Goal: Task Accomplishment & Management: Use online tool/utility

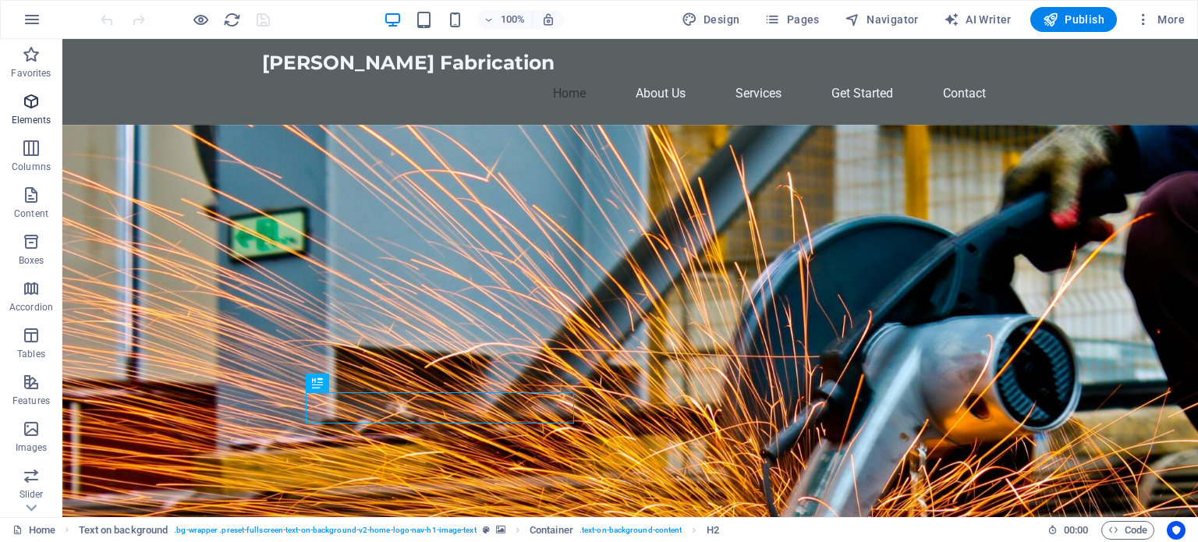
click at [37, 107] on icon "button" at bounding box center [31, 101] width 19 height 19
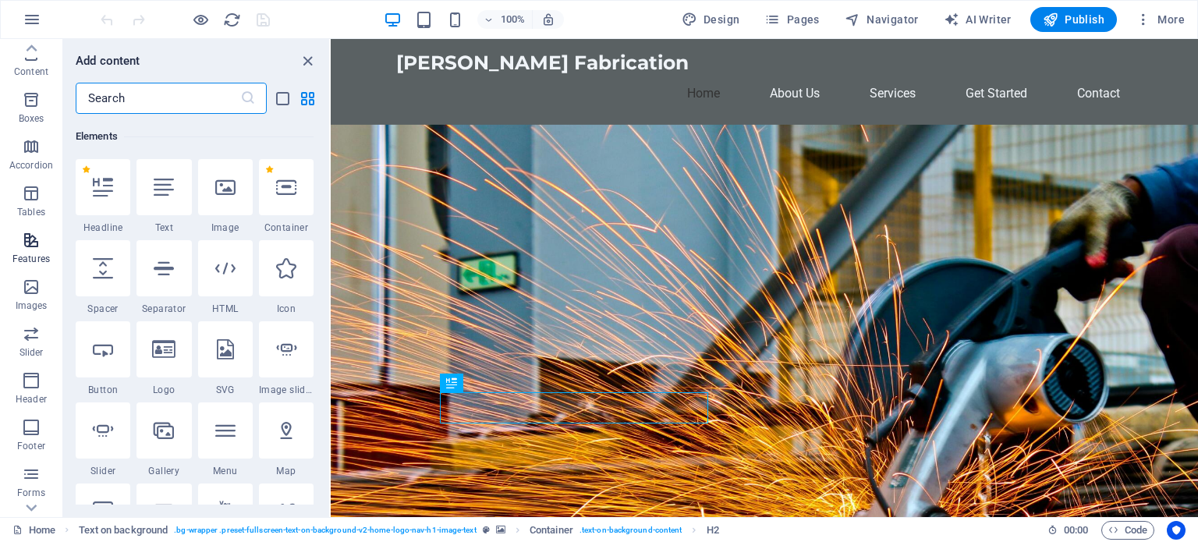
scroll to position [223, 0]
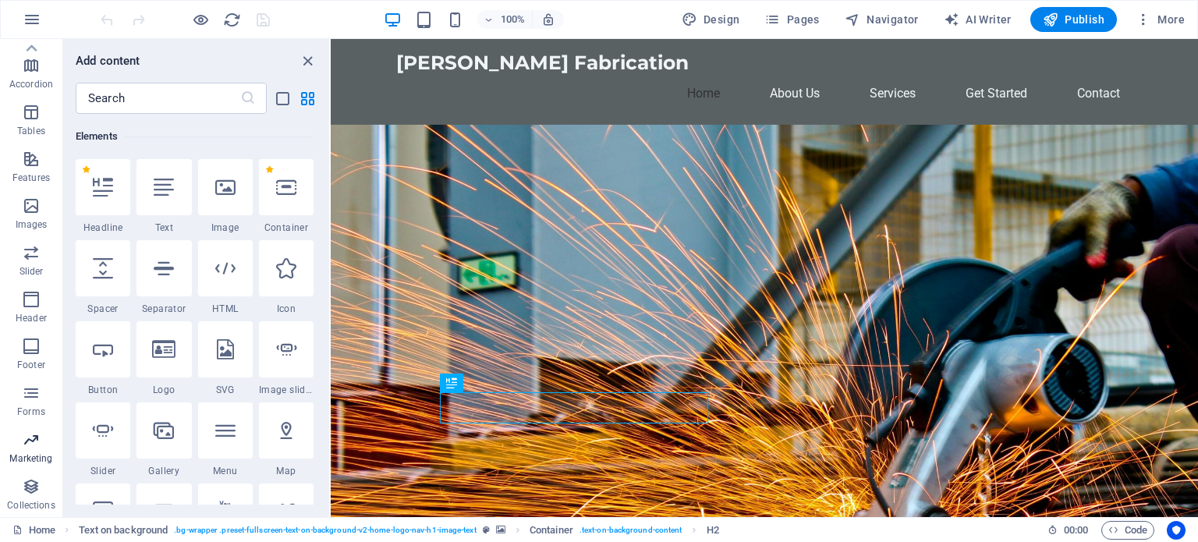
click at [29, 456] on p "Marketing" at bounding box center [30, 459] width 43 height 12
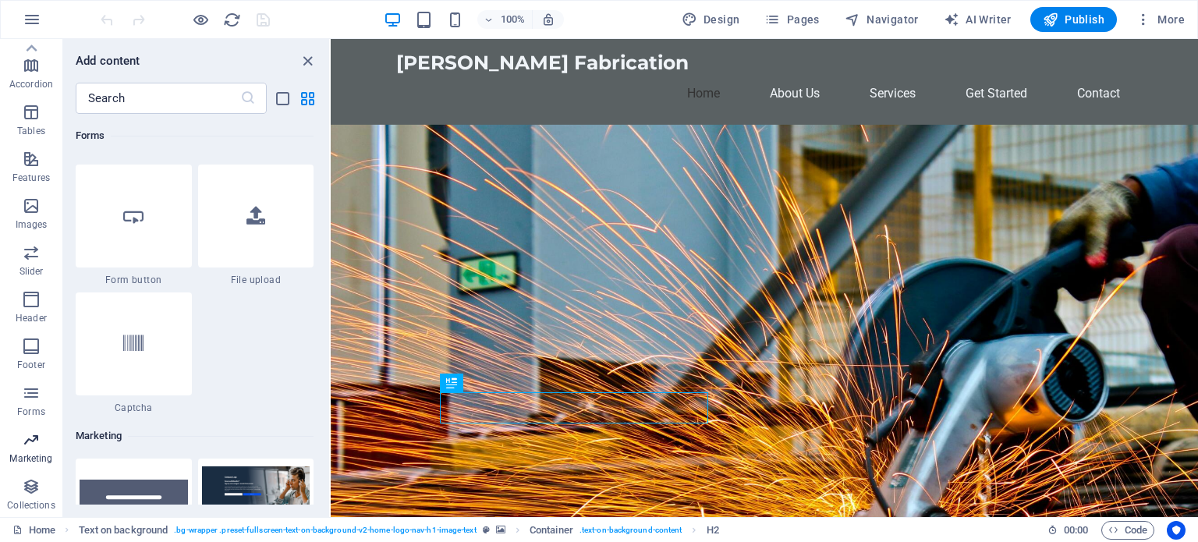
scroll to position [12708, 0]
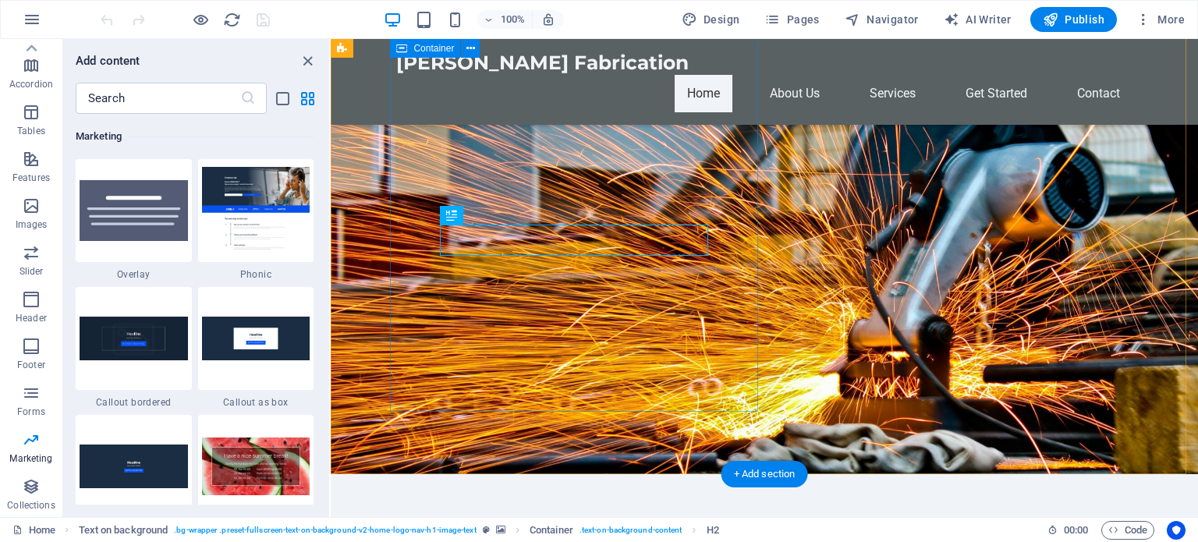
scroll to position [165, 0]
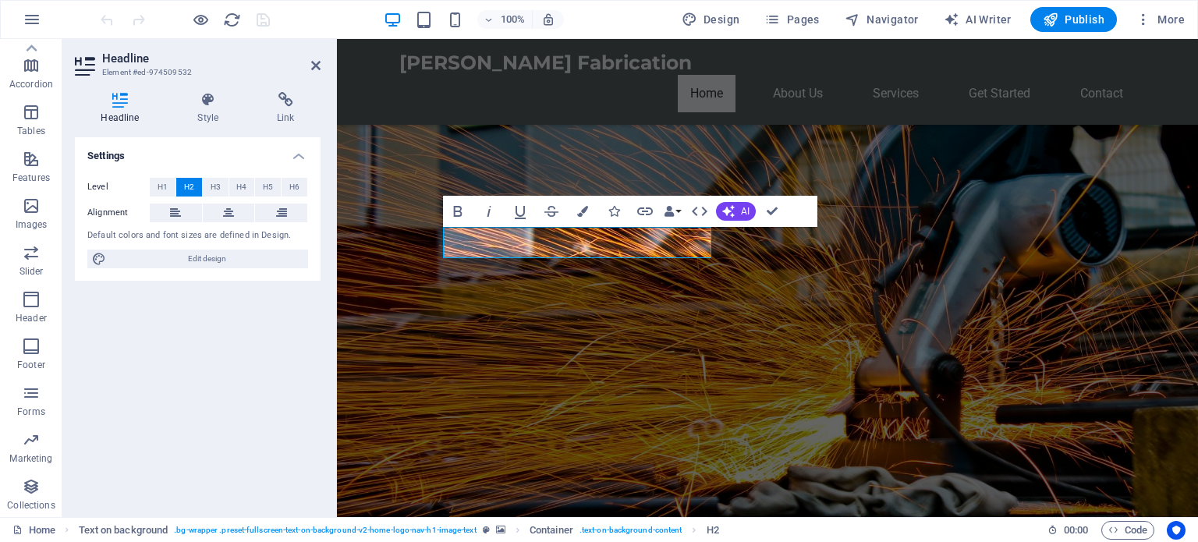
click at [953, 259] on figure at bounding box center [767, 237] width 861 height 603
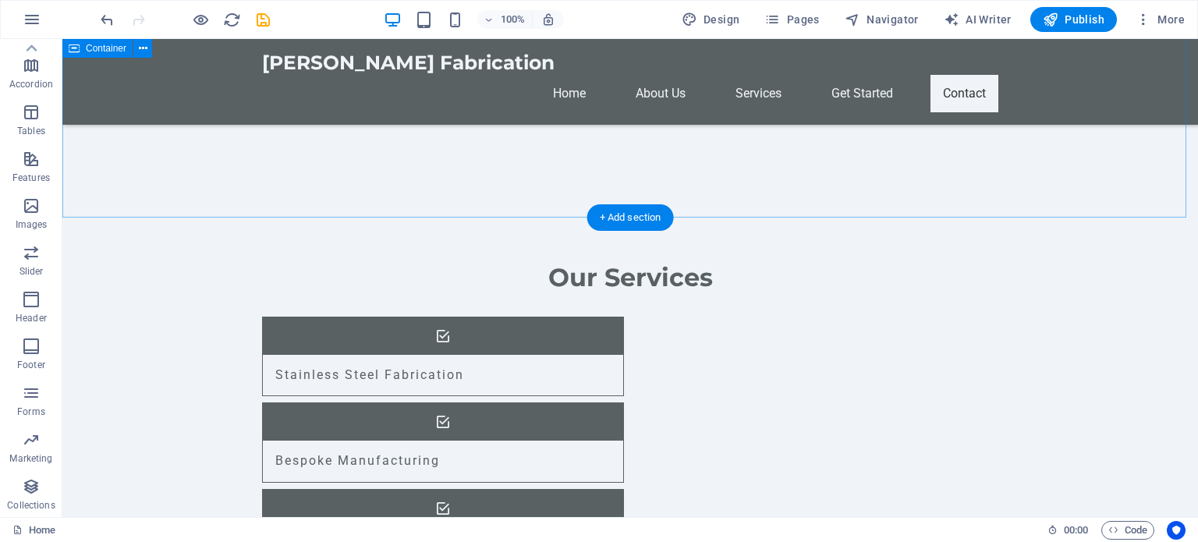
scroll to position [1697, 0]
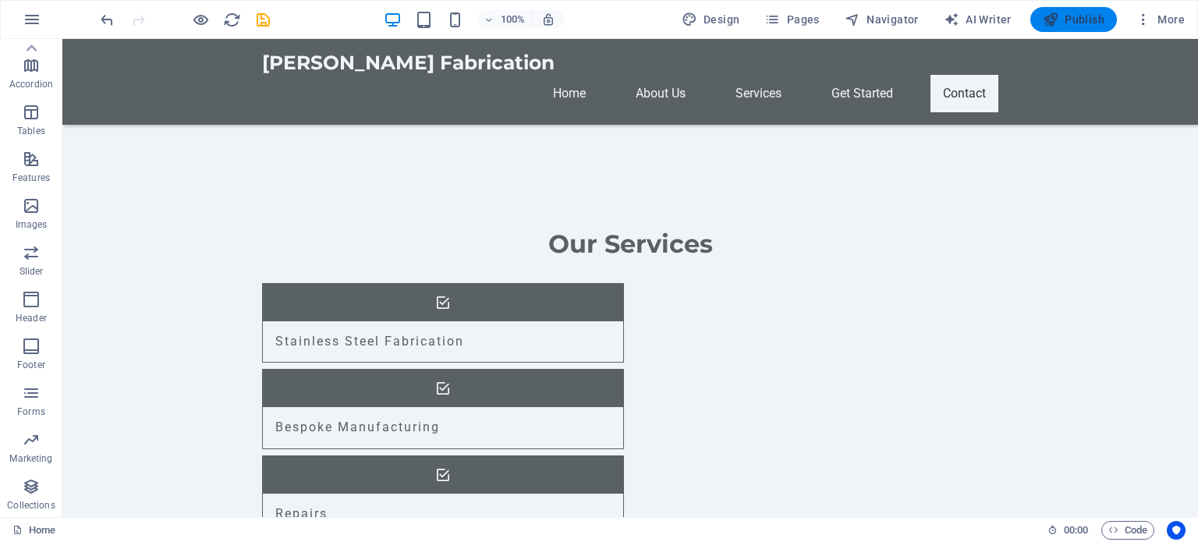
click at [1058, 21] on icon "button" at bounding box center [1051, 20] width 16 height 16
checkbox input "false"
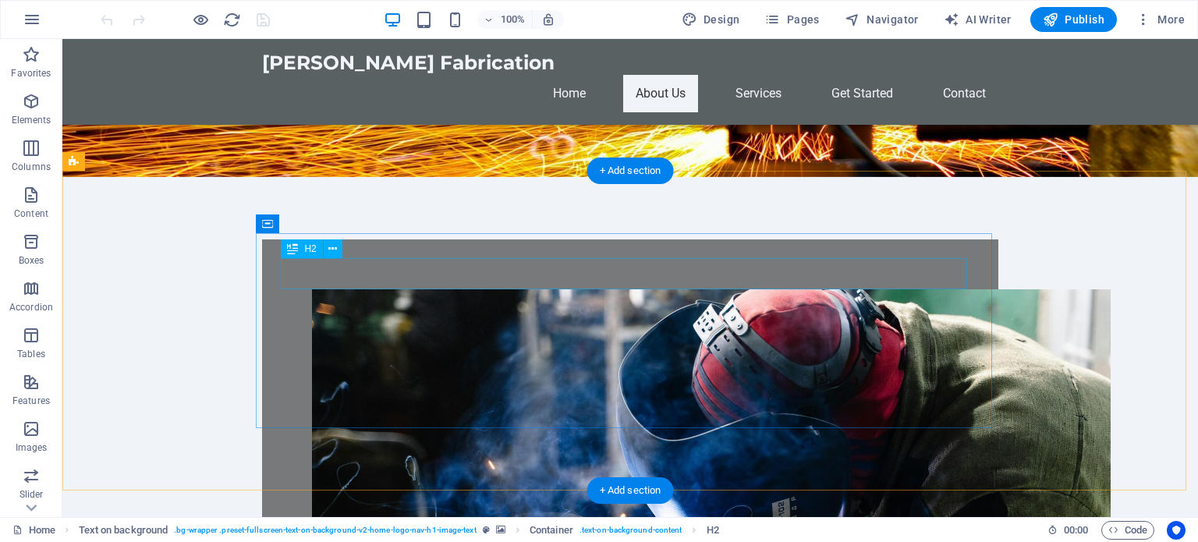
scroll to position [471, 0]
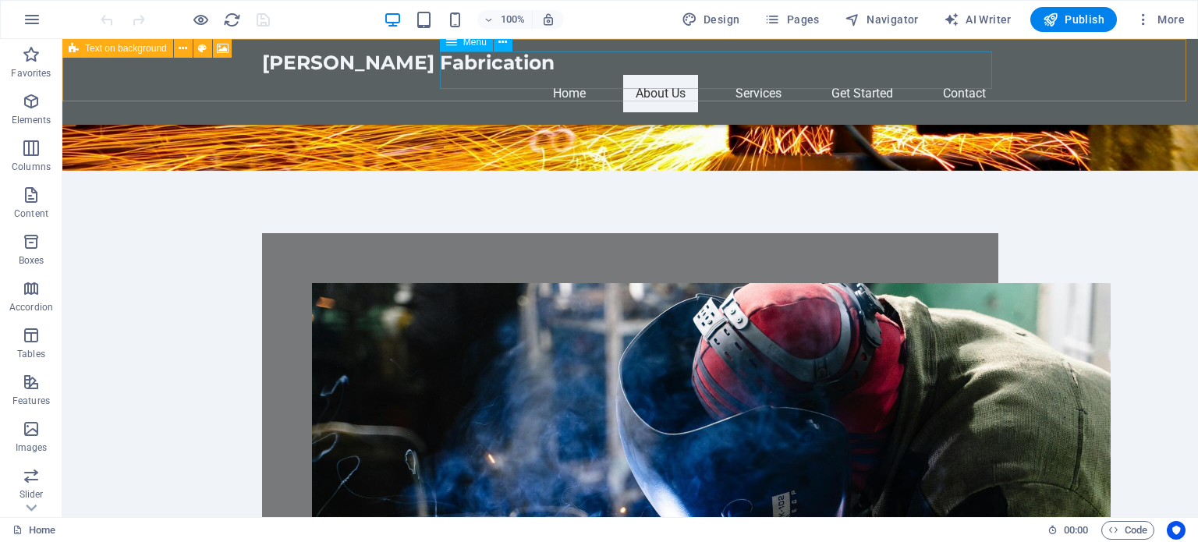
click at [744, 75] on nav "Home About Us Services Get Started Contact" at bounding box center [630, 93] width 737 height 37
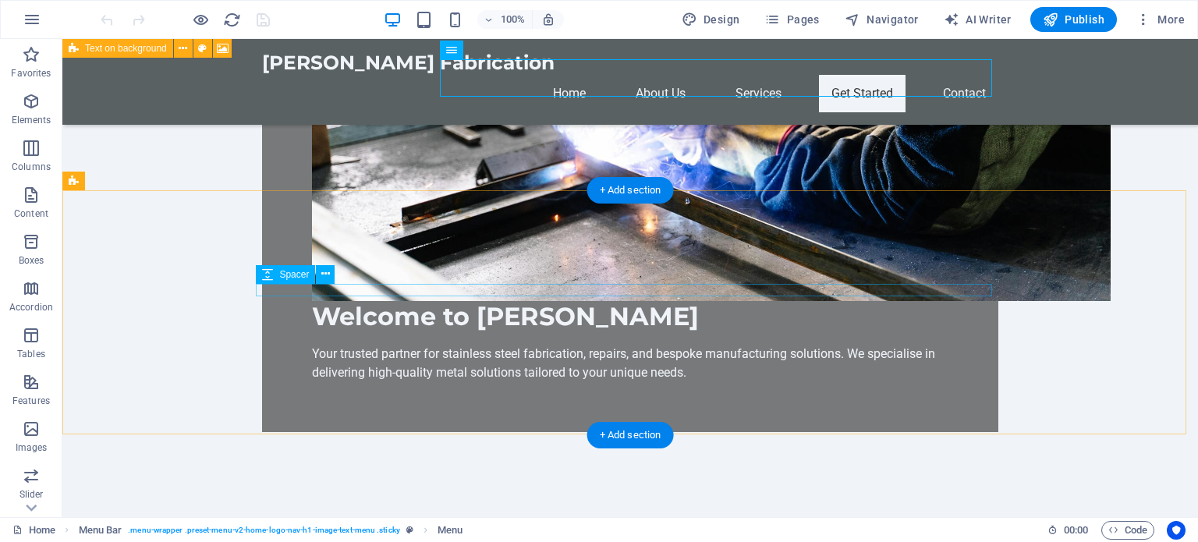
scroll to position [1048, 0]
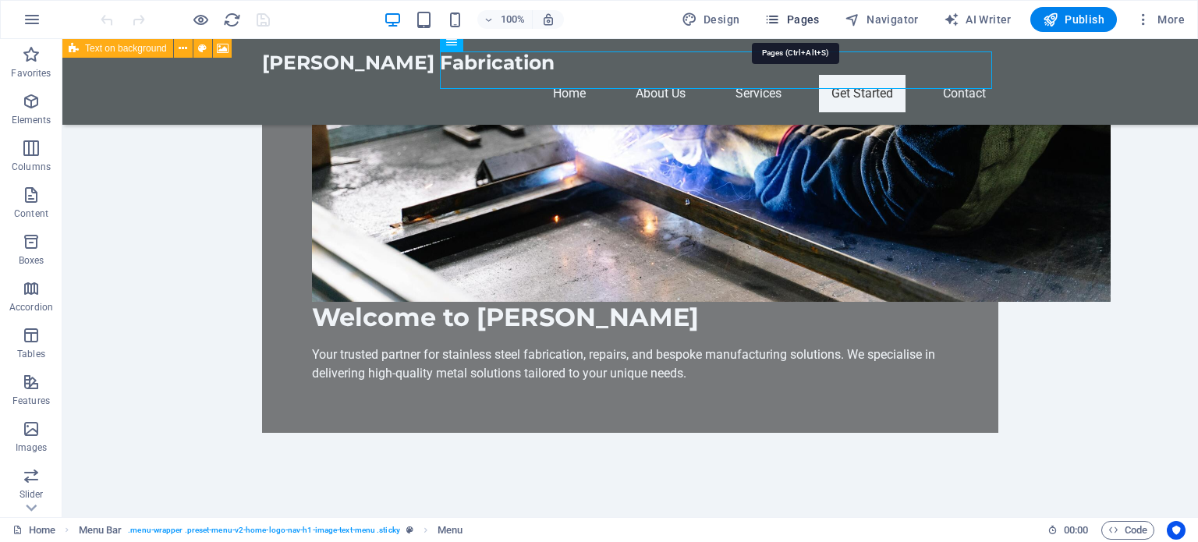
click at [797, 20] on span "Pages" at bounding box center [792, 20] width 55 height 16
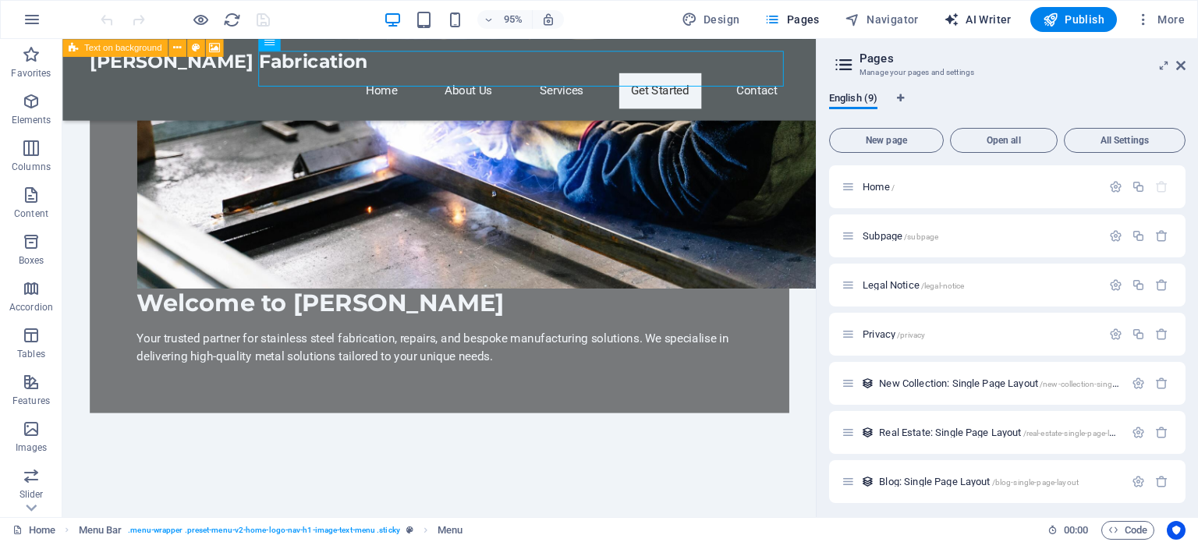
click at [992, 15] on span "AI Writer" at bounding box center [978, 20] width 68 height 16
select select "English"
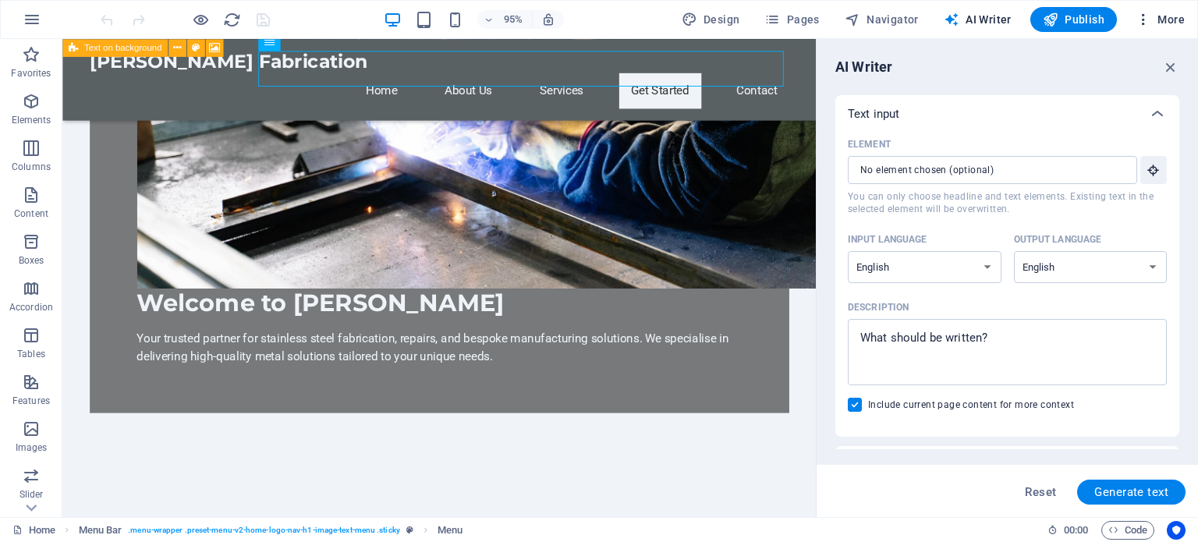
click at [1170, 17] on span "More" at bounding box center [1160, 20] width 49 height 16
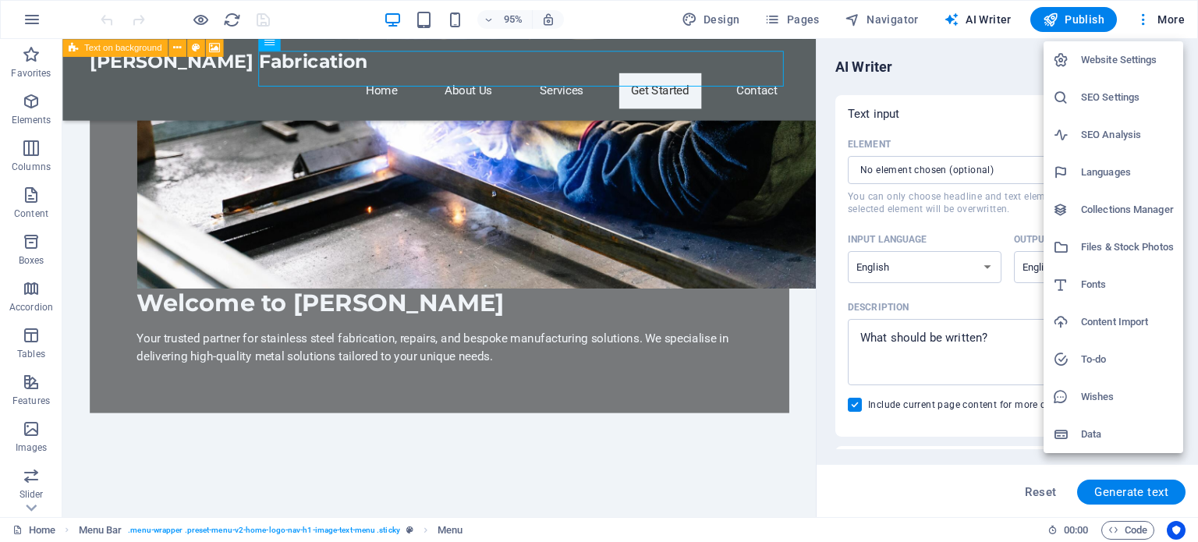
click at [1124, 91] on h6 "SEO Settings" at bounding box center [1127, 97] width 93 height 19
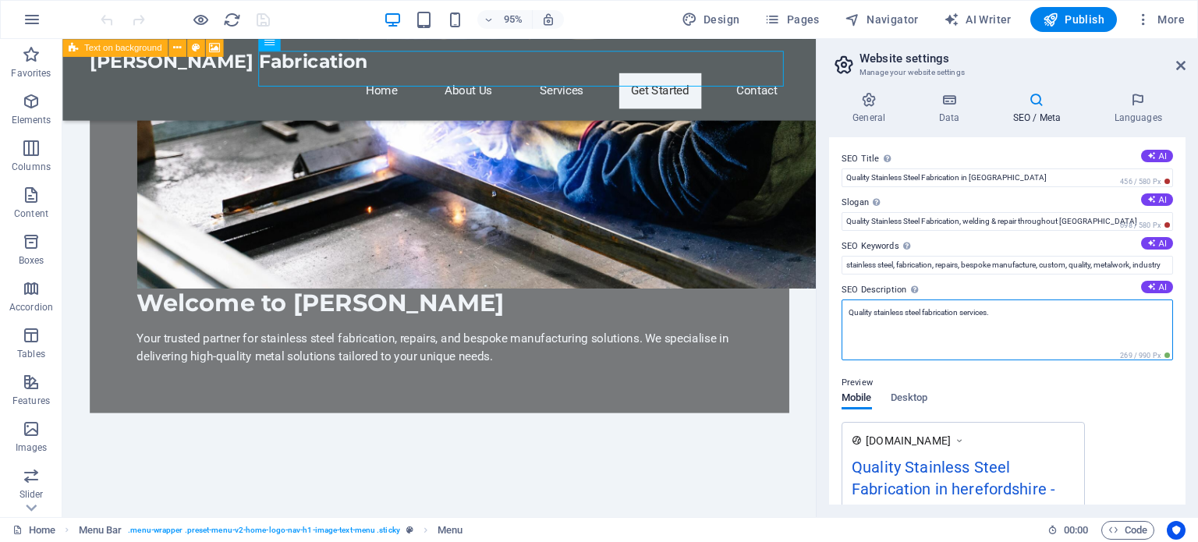
click at [1021, 309] on textarea "Quality stainless steel fabrication services." at bounding box center [1008, 330] width 332 height 61
click at [1158, 283] on button "AI" at bounding box center [1157, 287] width 32 height 12
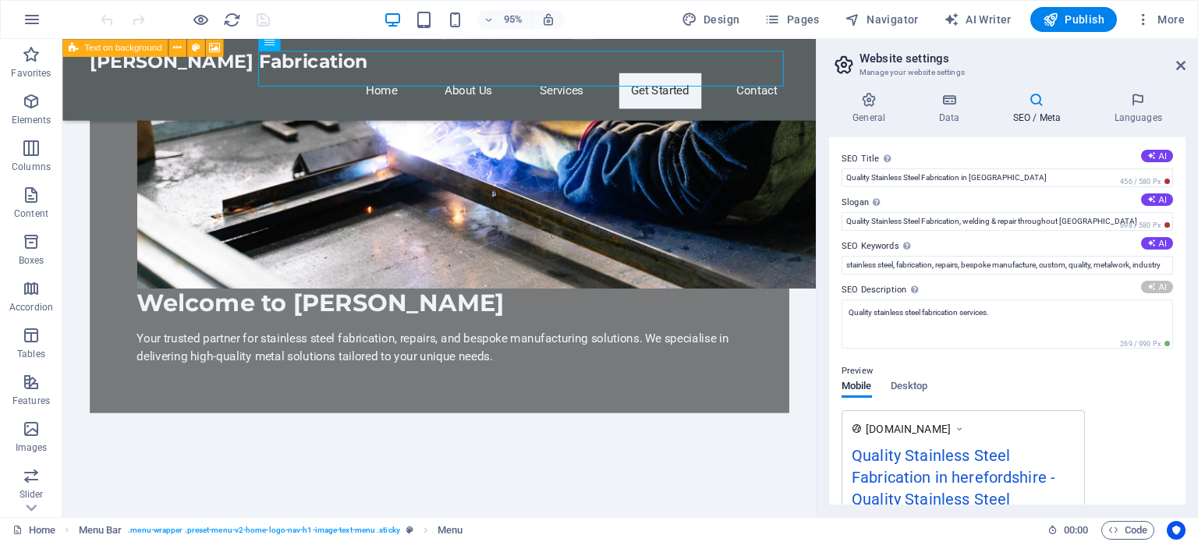
type textarea "Discover expert stainless steel fabrication and bespoke manufacturing solutions…"
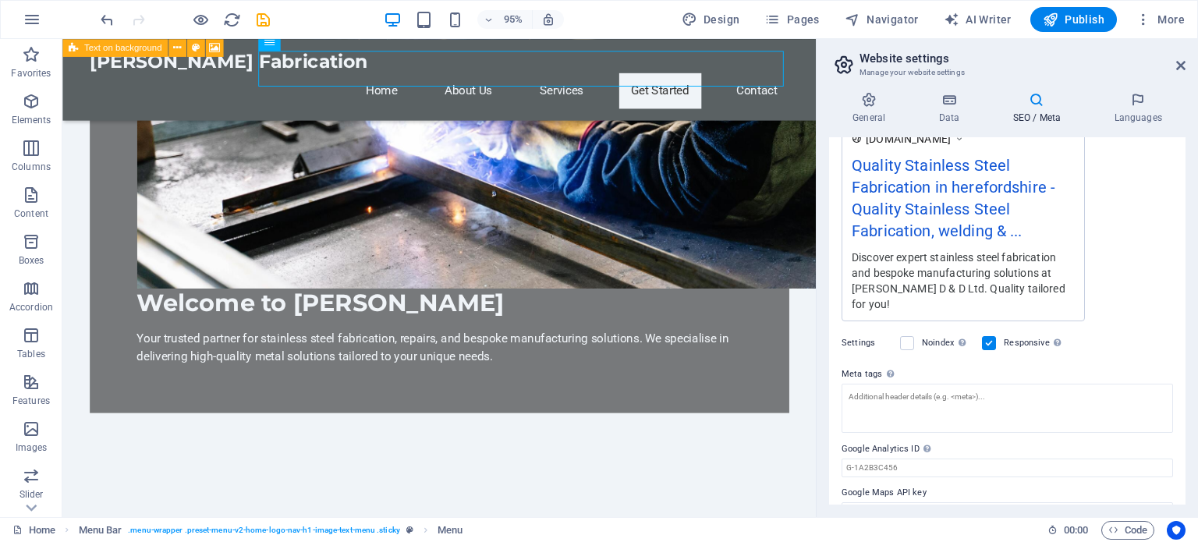
scroll to position [302, 0]
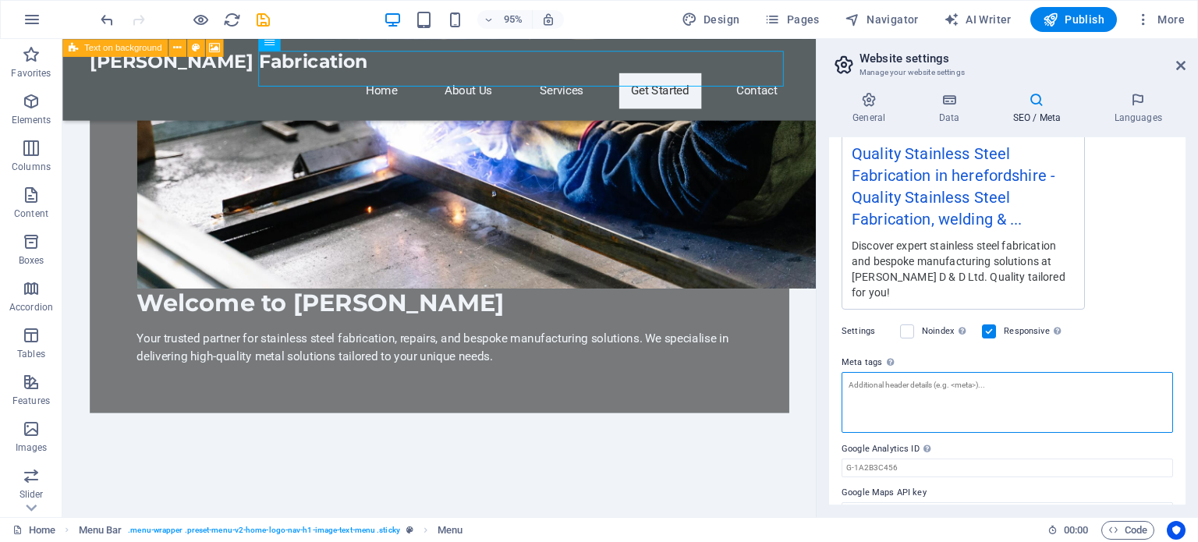
click at [897, 375] on textarea "Meta tags Enter HTML code here that will be placed inside the tags of your webs…" at bounding box center [1008, 402] width 332 height 61
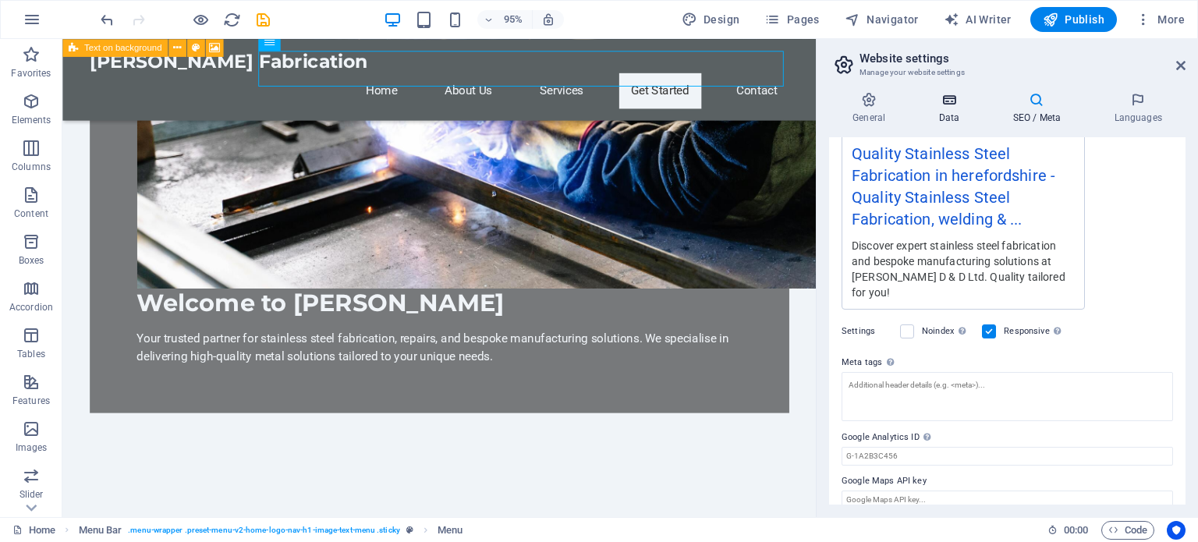
click at [952, 112] on h4 "Data" at bounding box center [952, 108] width 74 height 33
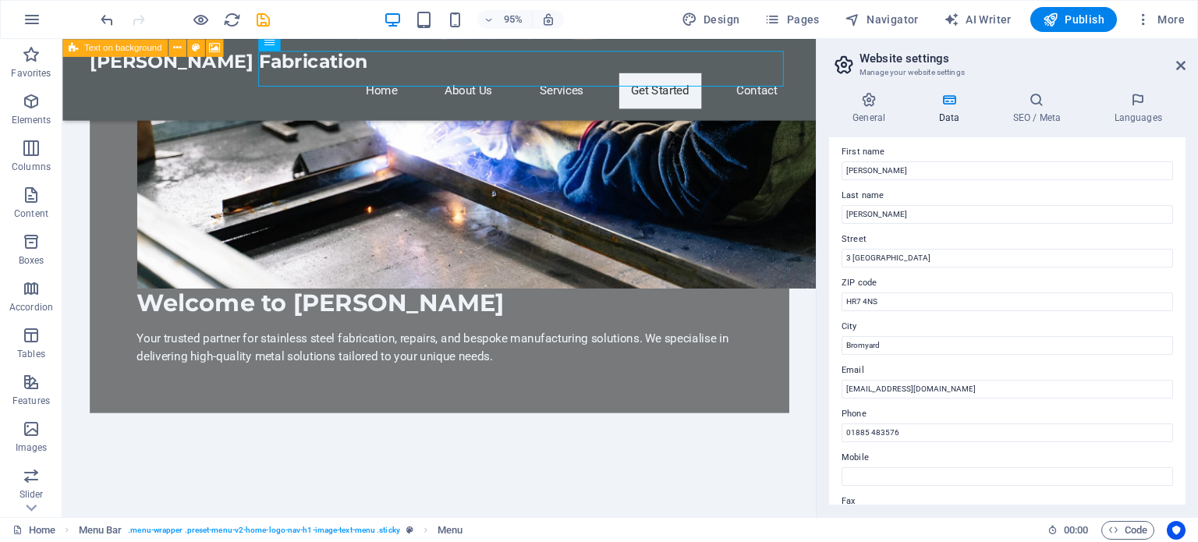
scroll to position [0, 0]
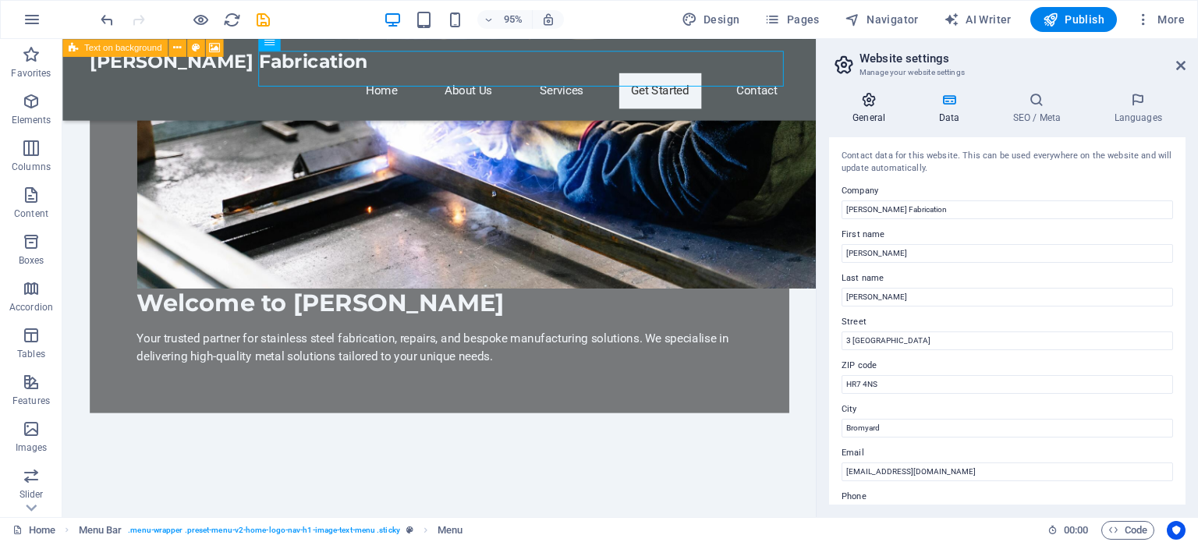
click at [883, 114] on h4 "General" at bounding box center [872, 108] width 86 height 33
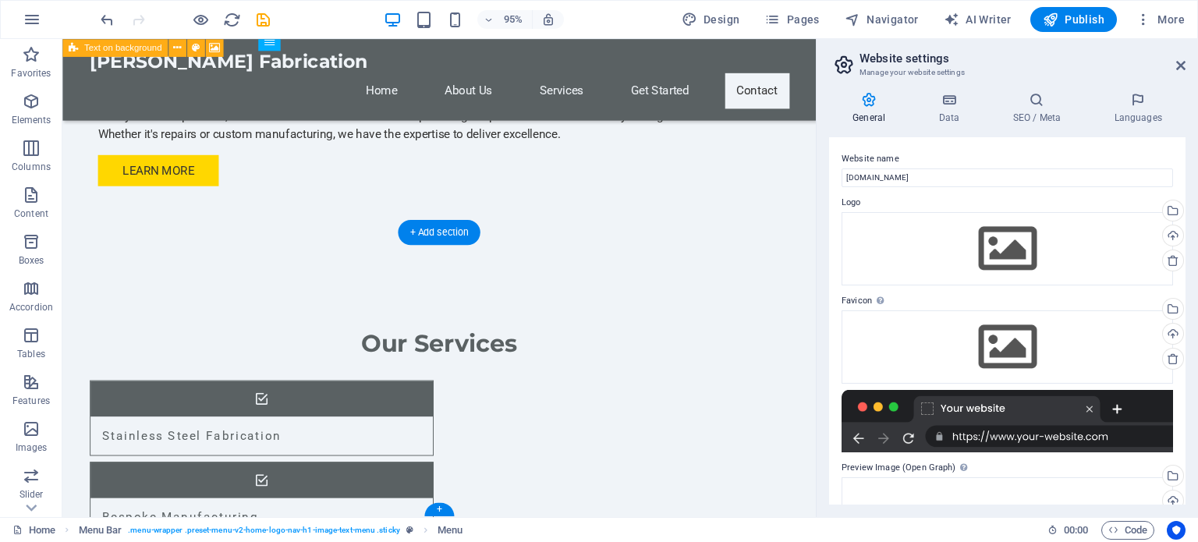
scroll to position [1672, 0]
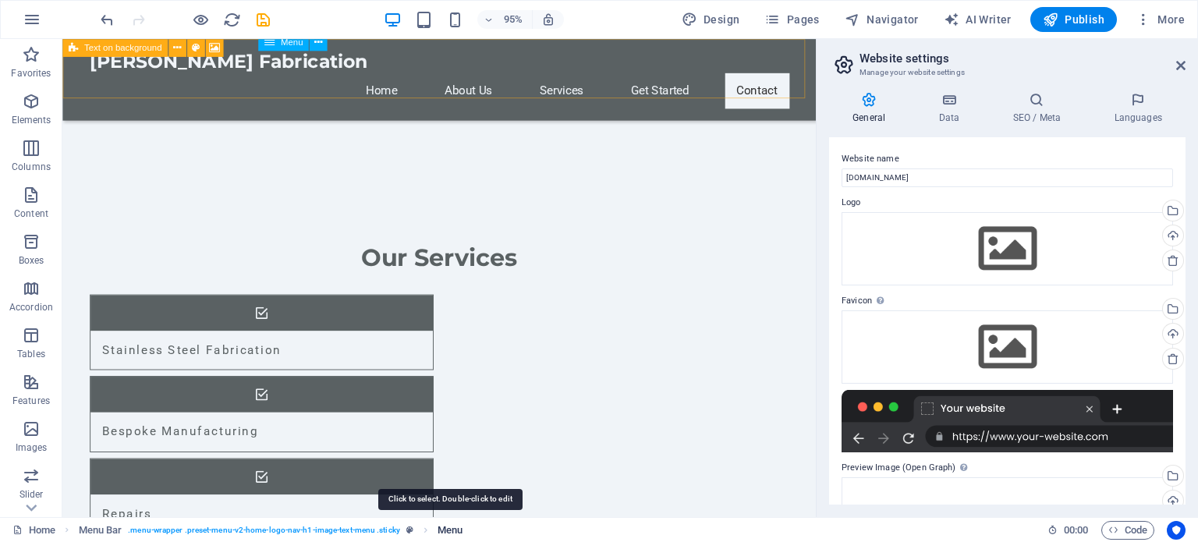
click at [449, 527] on span "Menu" at bounding box center [450, 530] width 25 height 19
select select
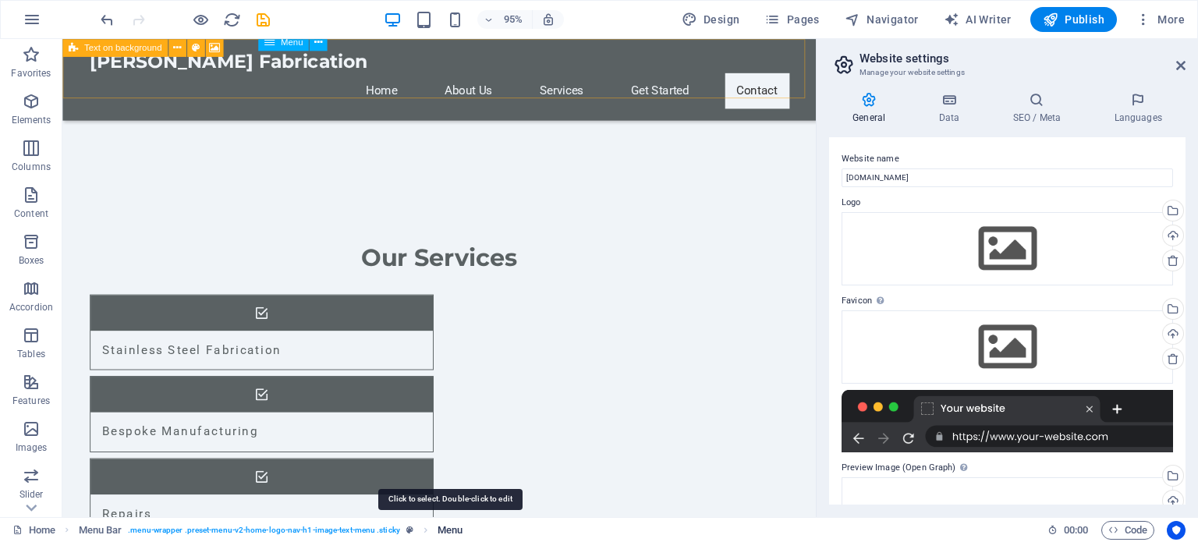
select select
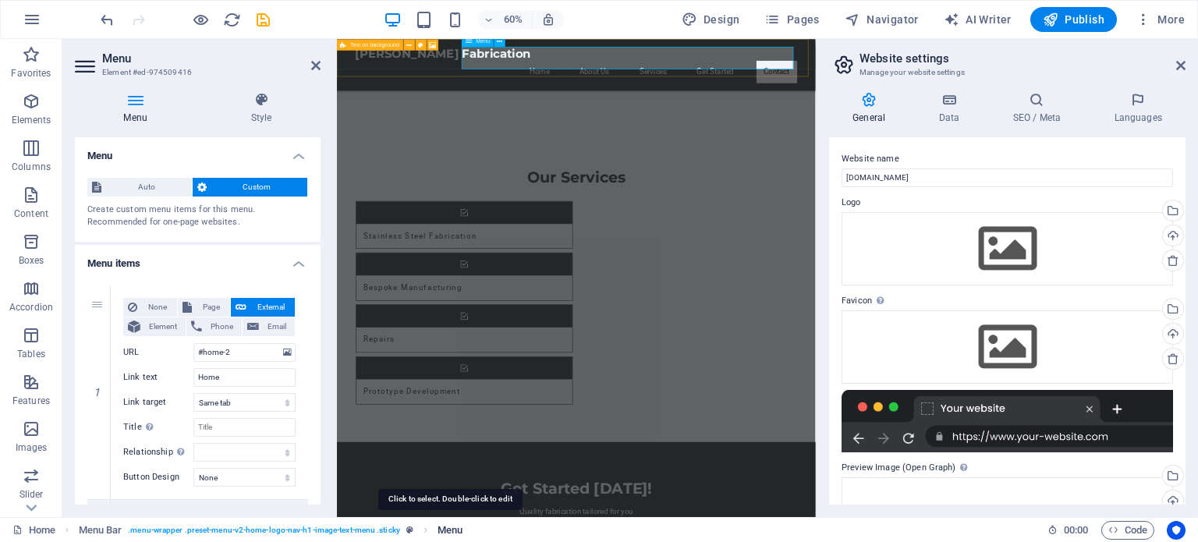
scroll to position [1378, 0]
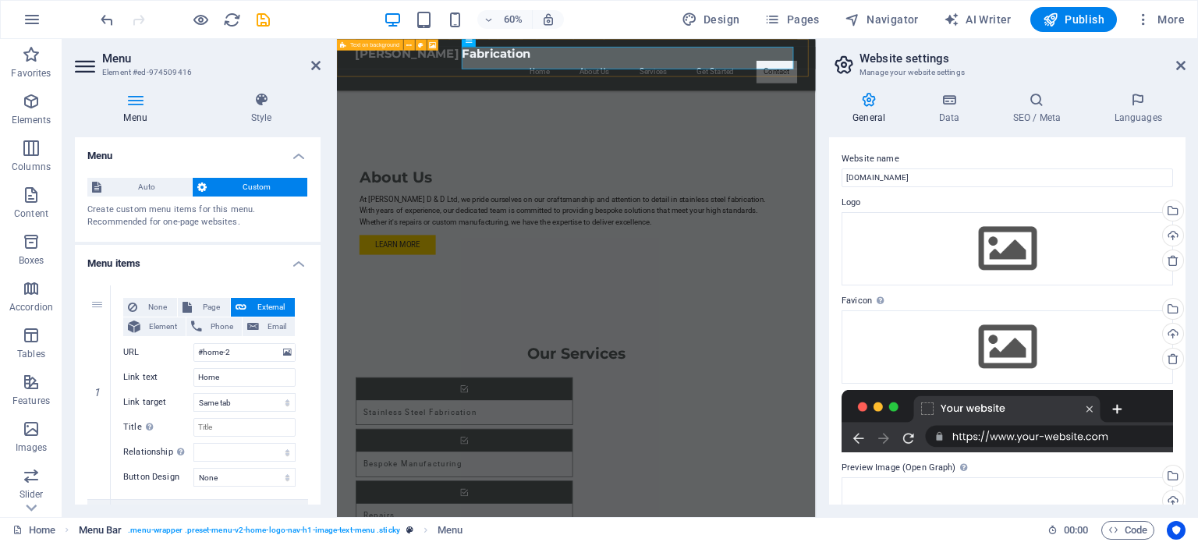
click at [409, 522] on link "Menu Bar . menu-wrapper .preset-menu-v2-home-logo-nav-h1-image-text-menu .sticky" at bounding box center [246, 530] width 335 height 19
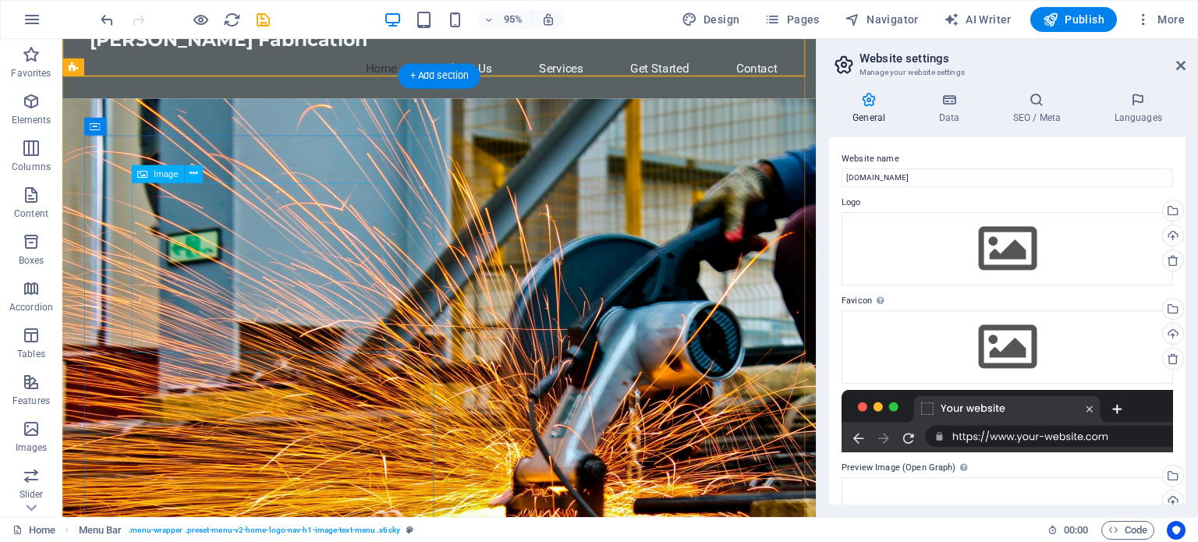
scroll to position [0, 0]
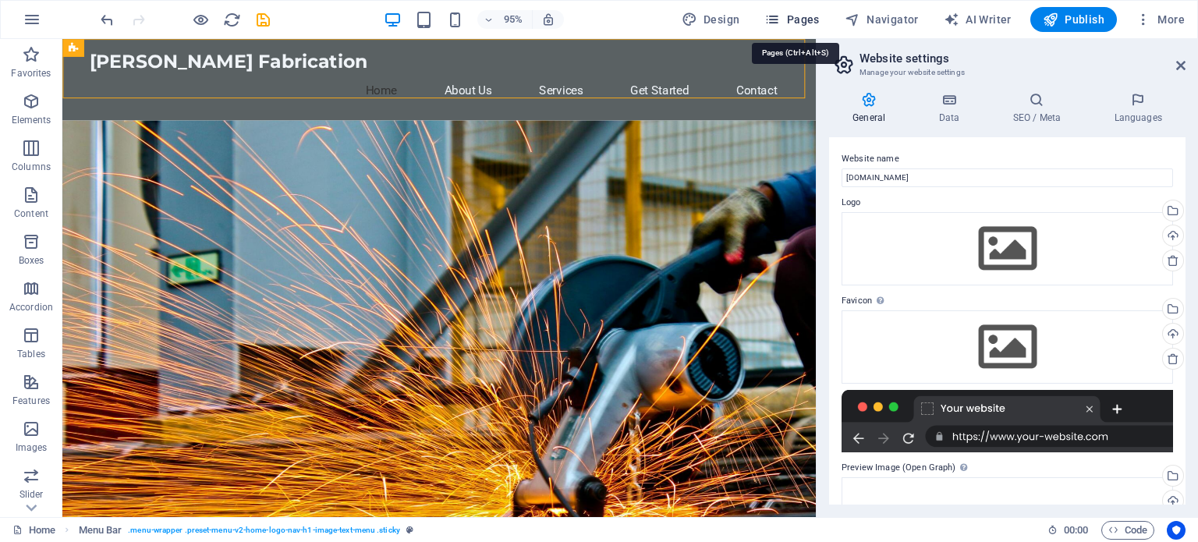
click at [794, 21] on span "Pages" at bounding box center [792, 20] width 55 height 16
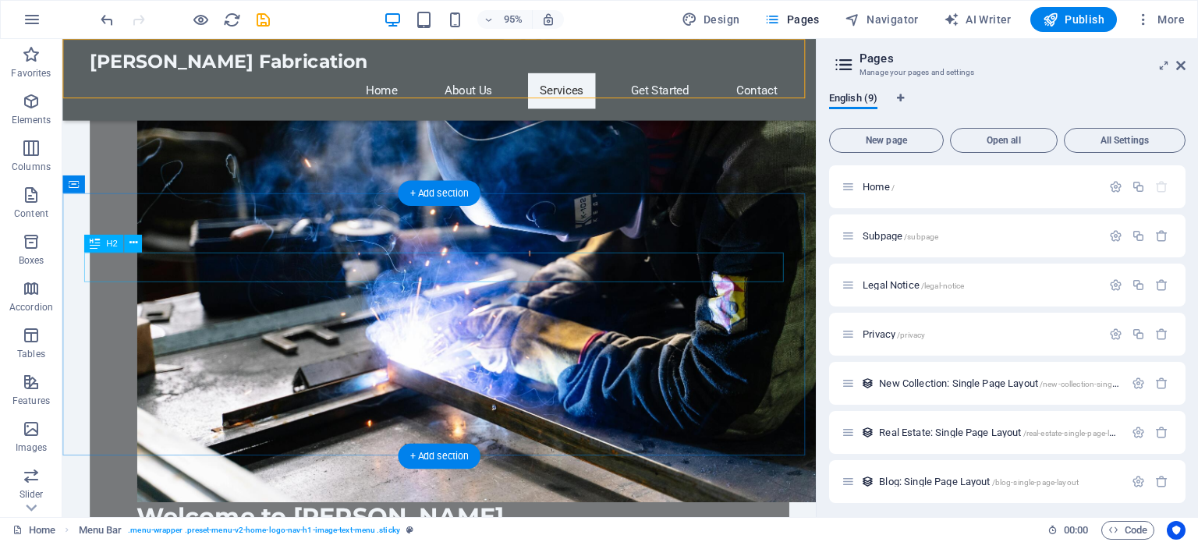
scroll to position [761, 0]
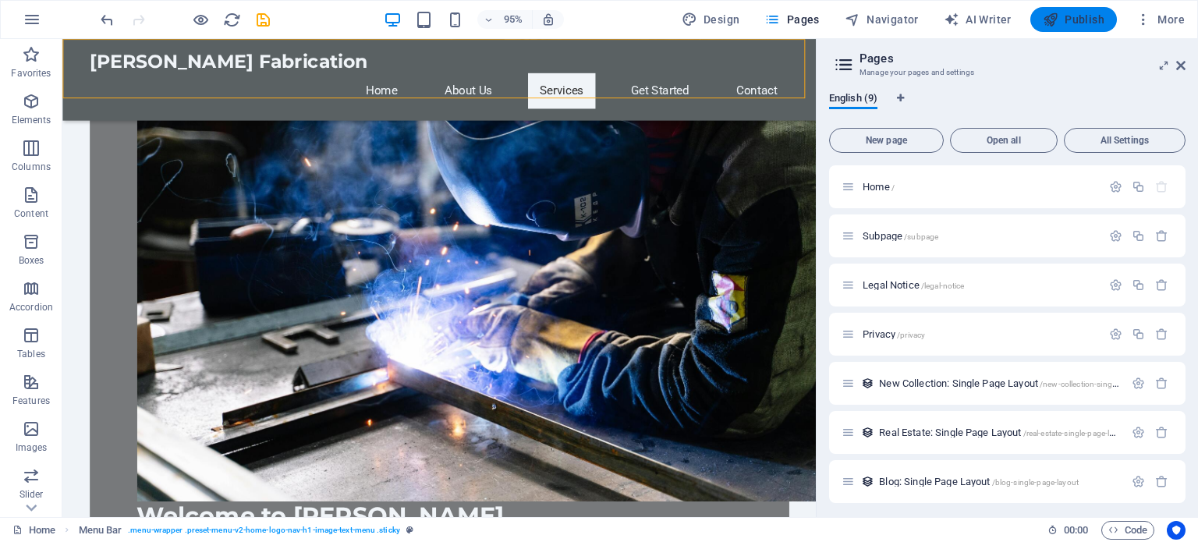
click at [1084, 24] on span "Publish" at bounding box center [1074, 20] width 62 height 16
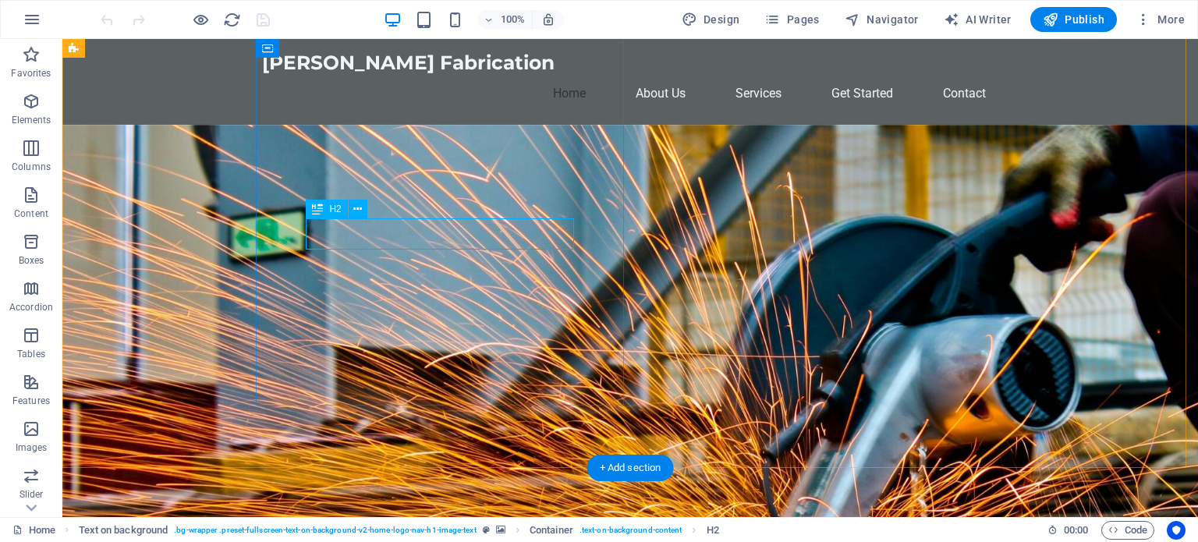
scroll to position [197, 0]
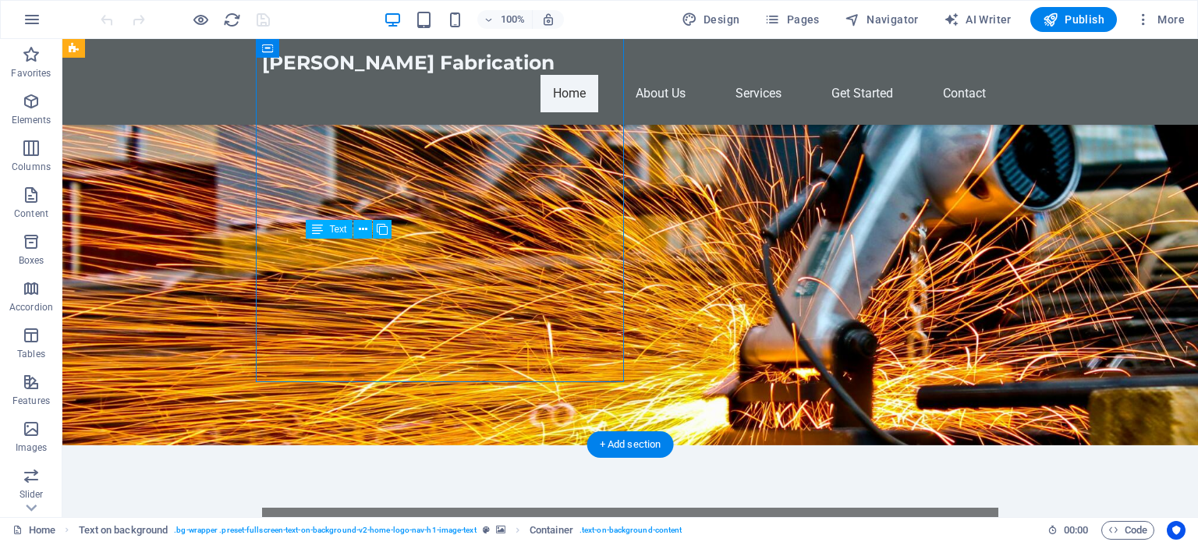
drag, startPoint x: 304, startPoint y: 250, endPoint x: 424, endPoint y: 327, distance: 142.4
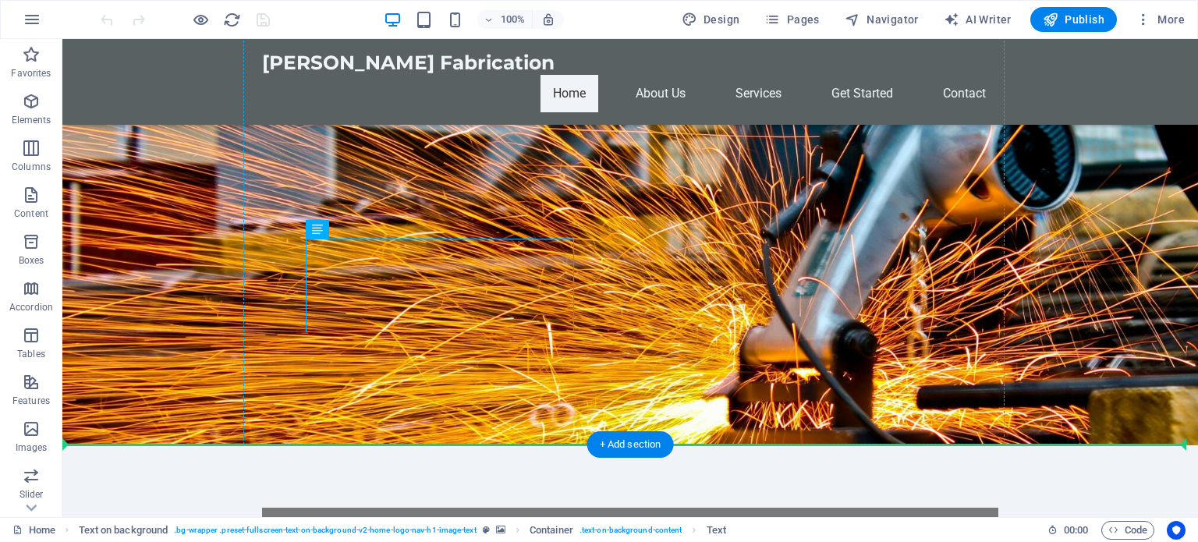
drag, startPoint x: 353, startPoint y: 327, endPoint x: 289, endPoint y: 306, distance: 67.4
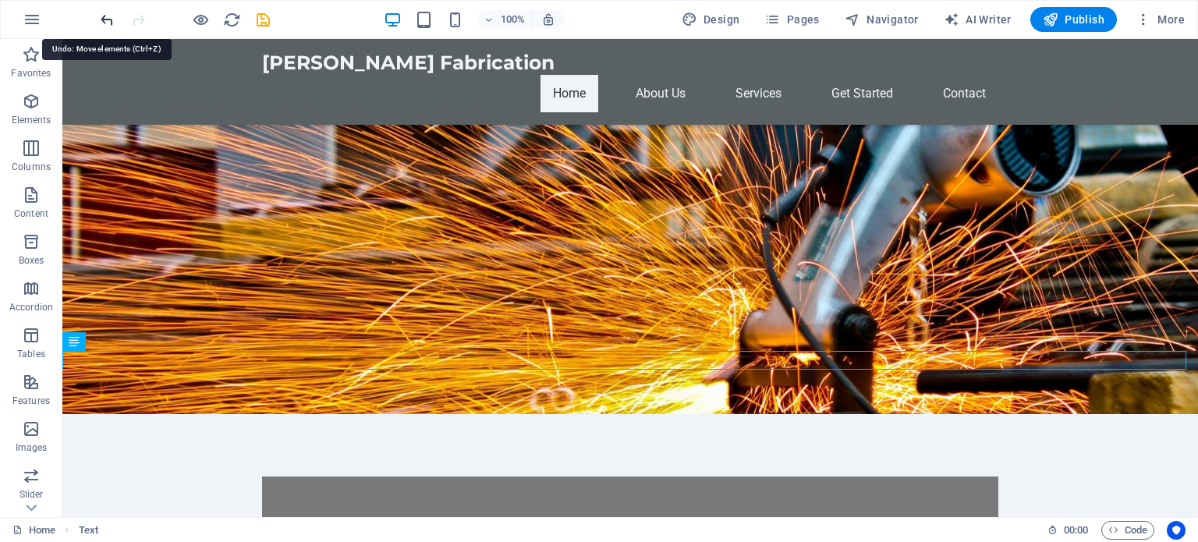
click at [104, 12] on icon "undo" at bounding box center [107, 20] width 18 height 18
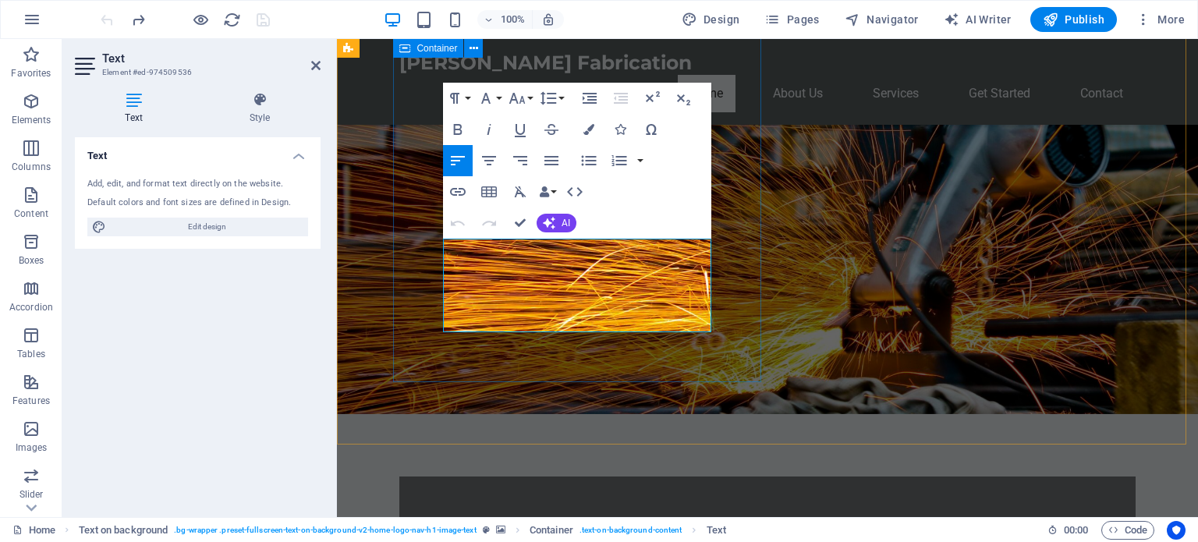
drag, startPoint x: 490, startPoint y: 322, endPoint x: 428, endPoint y: 238, distance: 104.4
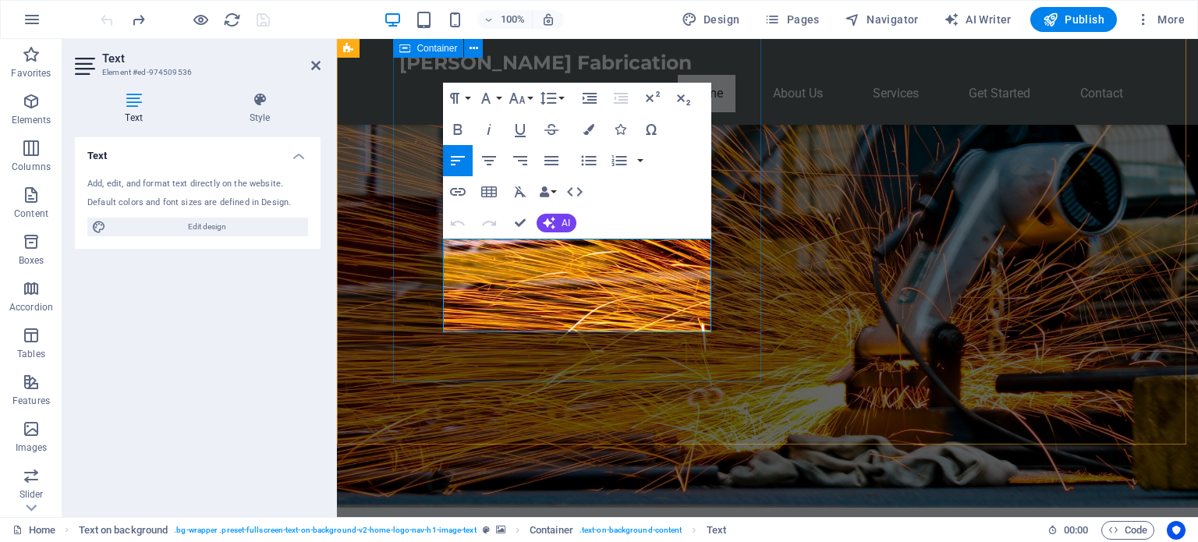
copy p "Your trusted partner for stainless steel fabrication, repairs, and bespoke manu…"
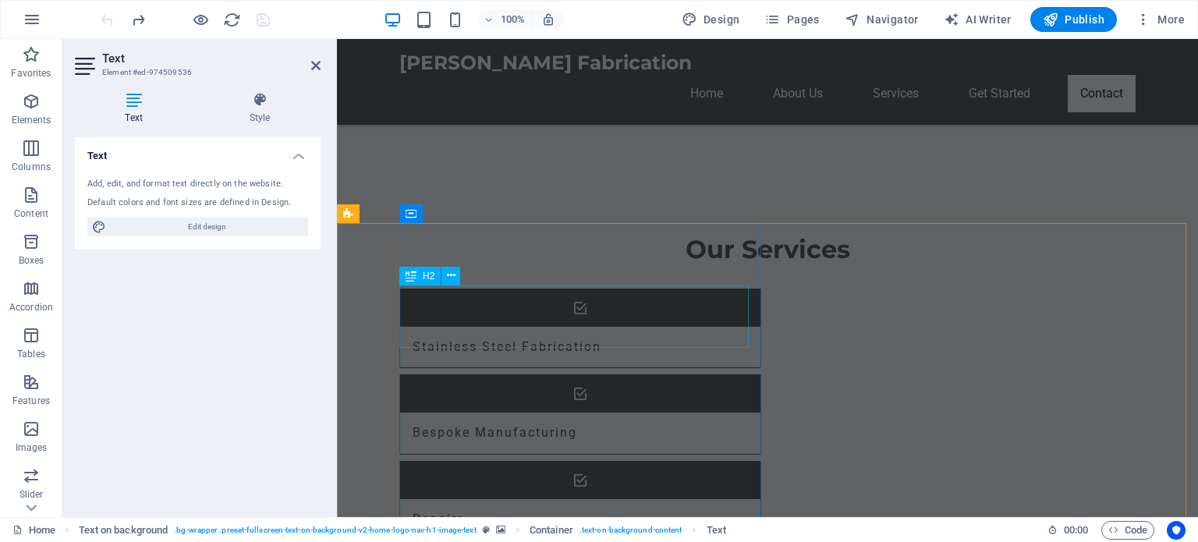
scroll to position [1695, 0]
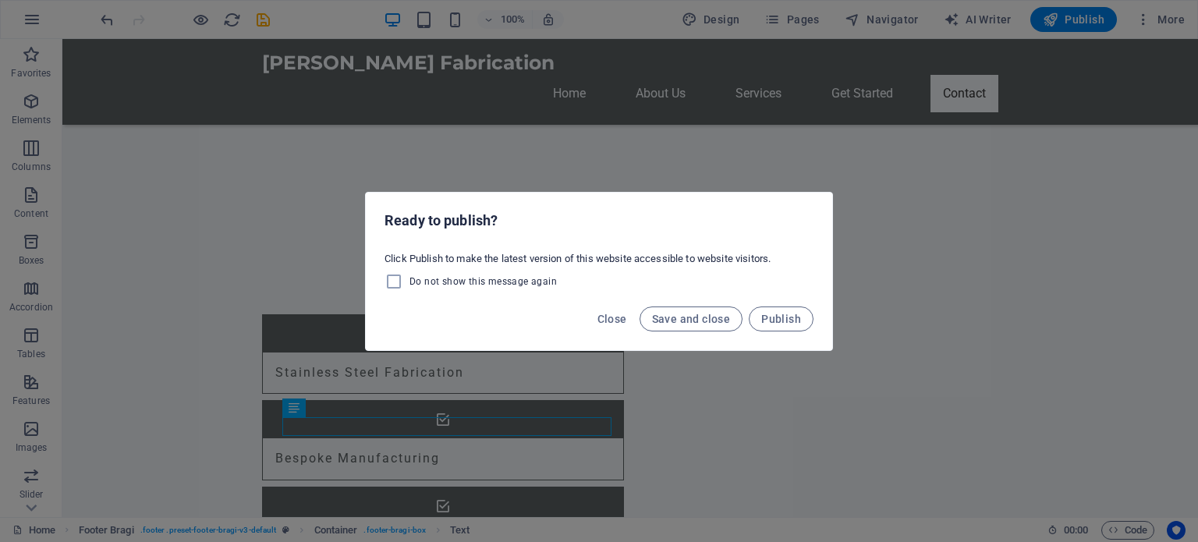
click at [421, 446] on div "Ready to publish? Click Publish to make the latest version of this website acce…" at bounding box center [599, 271] width 1198 height 542
click at [607, 314] on span "Close" at bounding box center [613, 319] width 30 height 12
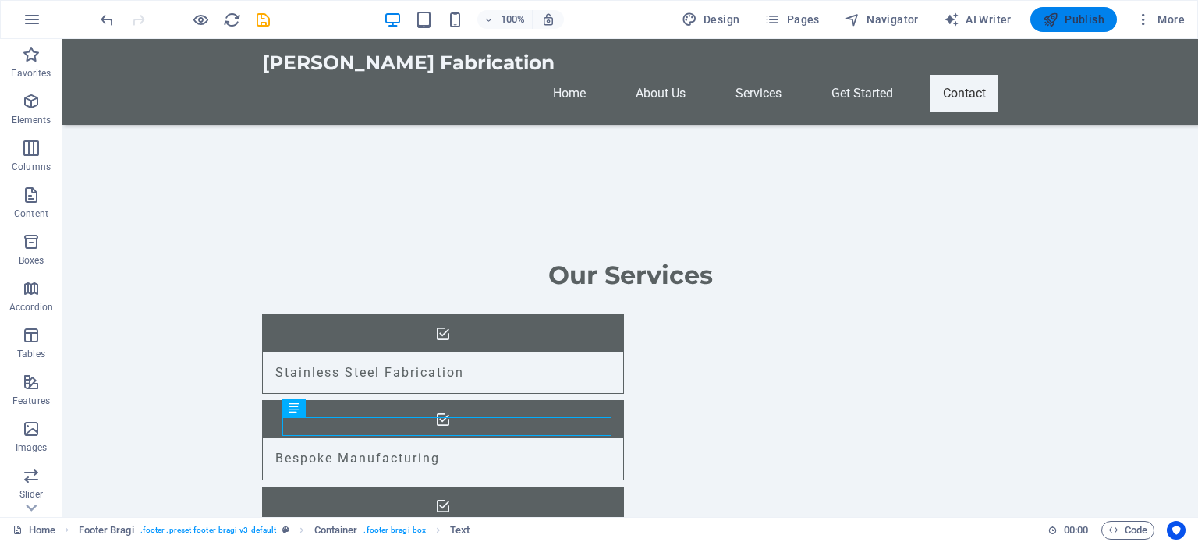
click at [1068, 24] on span "Publish" at bounding box center [1074, 20] width 62 height 16
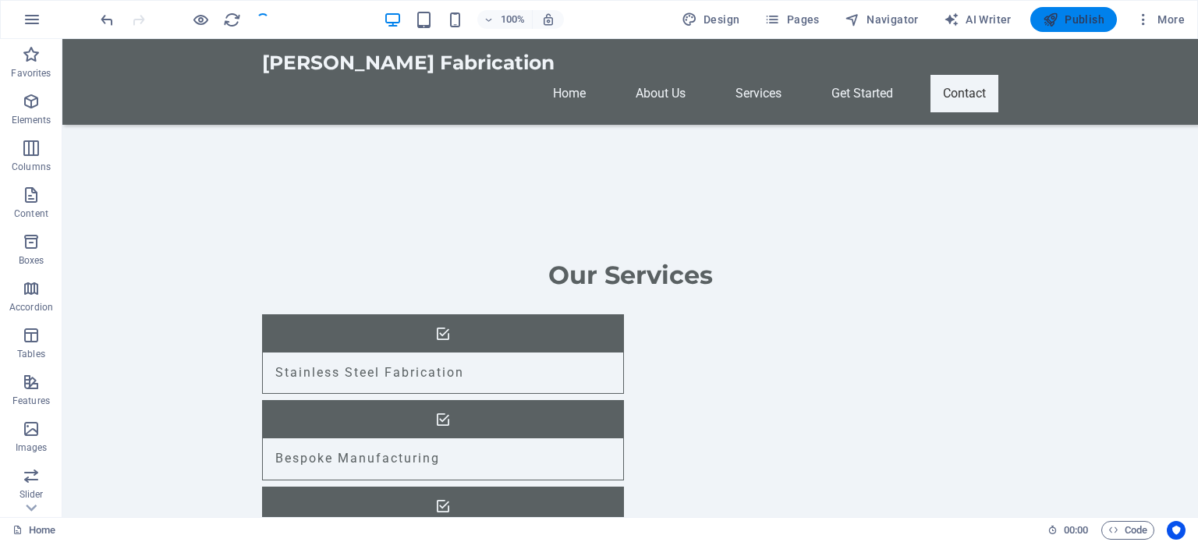
checkbox input "false"
